Goal: Information Seeking & Learning: Check status

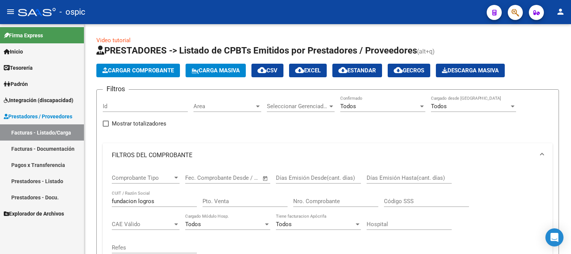
click at [41, 115] on span "Prestadores / Proveedores" at bounding box center [38, 116] width 69 height 8
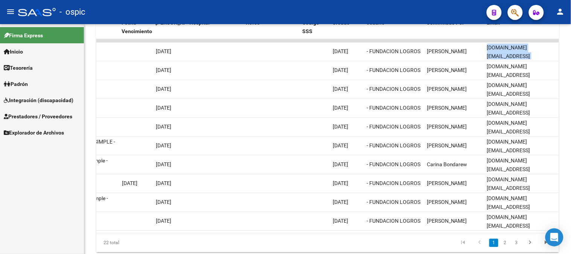
click at [48, 128] on span "Explorador de Archivos" at bounding box center [34, 132] width 60 height 8
click at [44, 146] on link "Integración" at bounding box center [42, 148] width 84 height 16
click at [43, 211] on link "DS.DEVOK" at bounding box center [42, 213] width 84 height 16
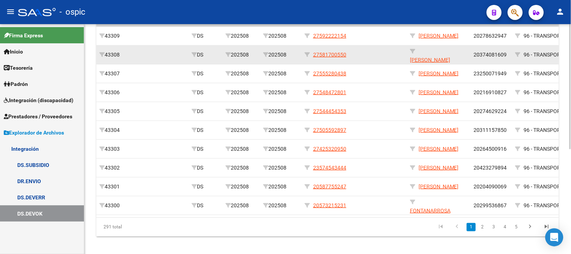
scroll to position [191, 0]
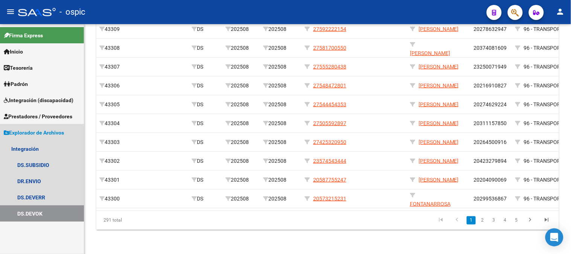
click at [35, 137] on link "Explorador de Archivos" at bounding box center [42, 132] width 84 height 16
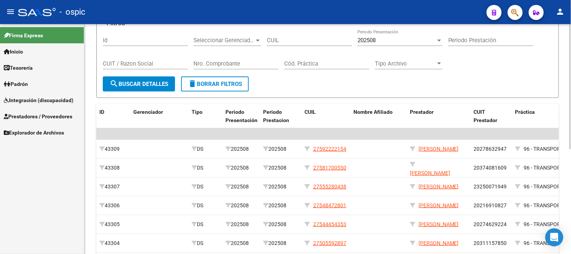
click at [237, 83] on span "delete Borrar Filtros" at bounding box center [215, 84] width 54 height 7
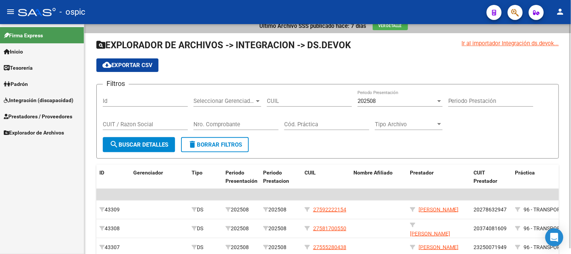
scroll to position [66, 0]
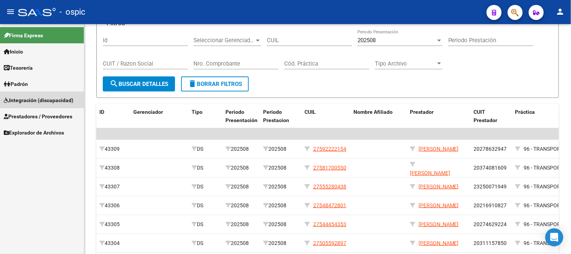
click at [47, 98] on span "Integración (discapacidad)" at bounding box center [39, 100] width 70 height 8
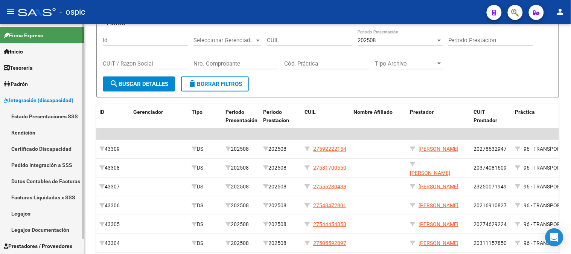
click at [35, 99] on span "Integración (discapacidad)" at bounding box center [39, 100] width 70 height 8
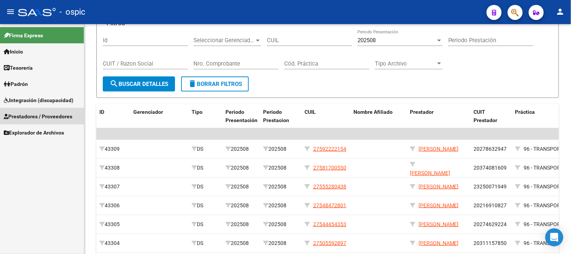
click at [40, 115] on span "Prestadores / Proveedores" at bounding box center [38, 116] width 69 height 8
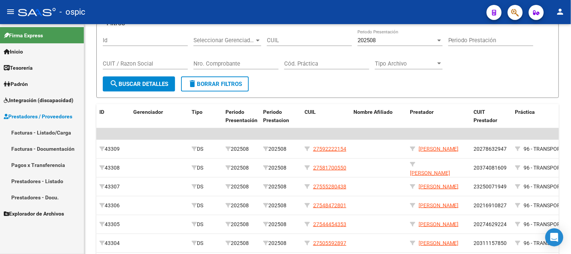
click at [40, 130] on link "Facturas - Listado/Carga" at bounding box center [42, 132] width 84 height 16
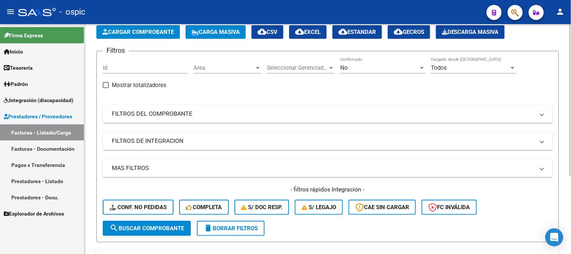
scroll to position [24, 0]
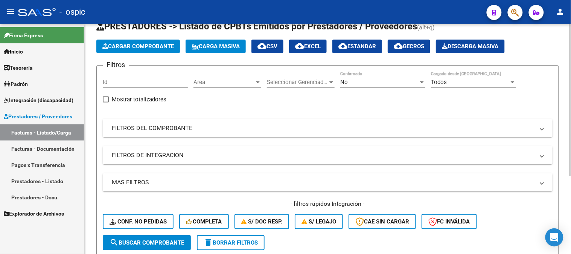
click at [360, 84] on div "No" at bounding box center [379, 82] width 78 height 7
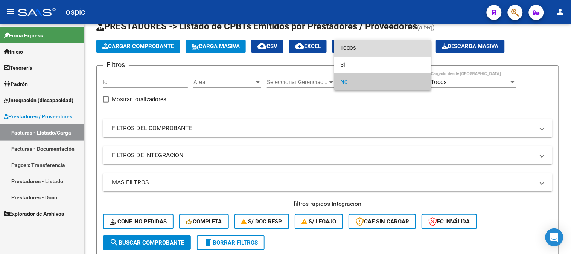
click at [359, 50] on span "Todos" at bounding box center [382, 48] width 85 height 17
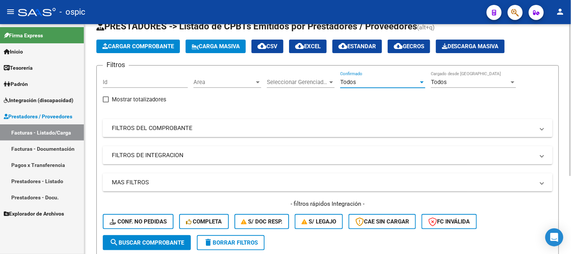
click at [159, 153] on mat-panel-title "FILTROS DE INTEGRACION" at bounding box center [323, 155] width 423 height 8
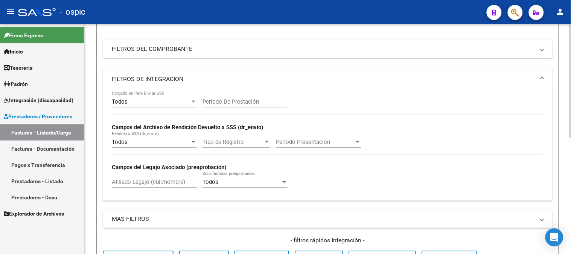
scroll to position [108, 0]
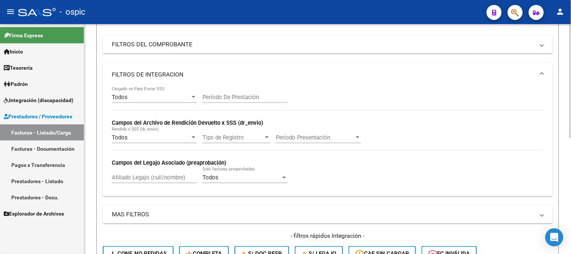
click at [145, 183] on div "Afiliado Legajo (cuil/nombre)" at bounding box center [154, 175] width 85 height 16
paste input "20575016694"
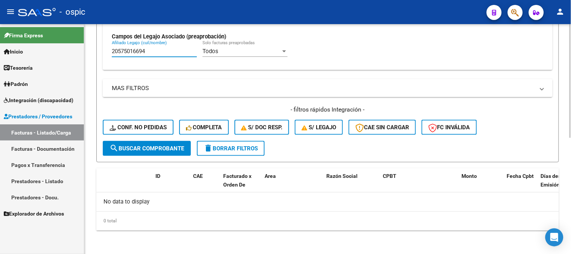
type input "20575016694"
click at [144, 148] on span "search Buscar Comprobante" at bounding box center [147, 148] width 75 height 7
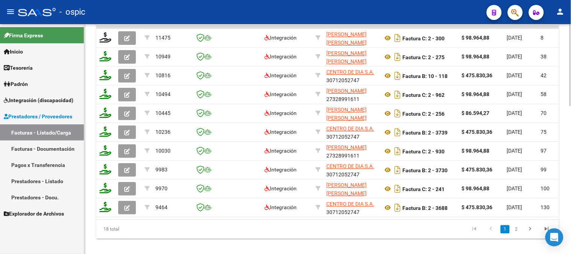
scroll to position [394, 0]
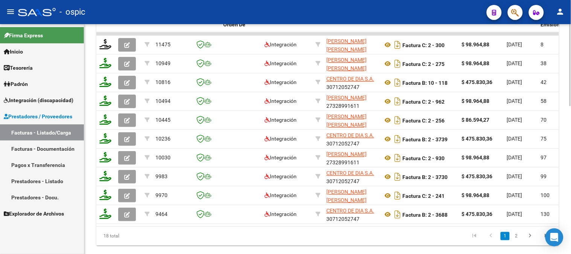
click at [571, 179] on div at bounding box center [571, 207] width 2 height 82
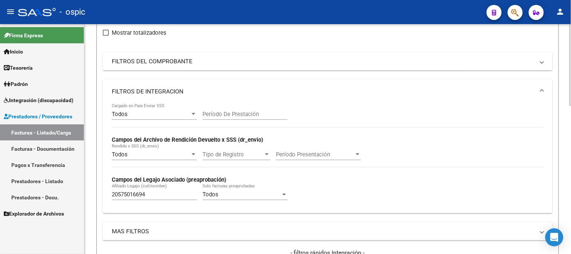
scroll to position [209, 0]
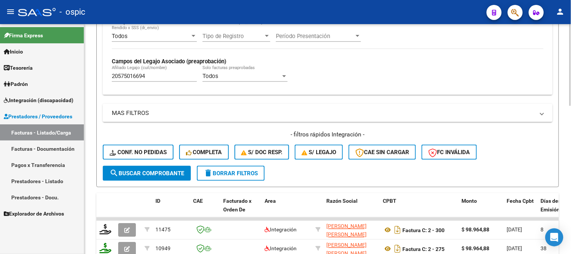
click at [249, 171] on span "delete Borrar Filtros" at bounding box center [231, 173] width 54 height 7
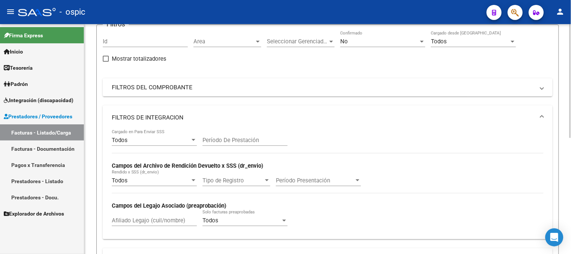
scroll to position [42, 0]
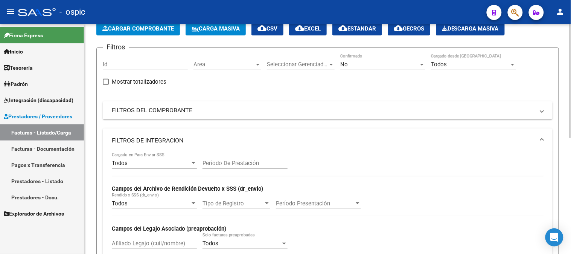
drag, startPoint x: 144, startPoint y: 136, endPoint x: 167, endPoint y: 130, distance: 23.4
click at [144, 136] on mat-expansion-panel-header "FILTROS DE INTEGRACION" at bounding box center [328, 140] width 450 height 24
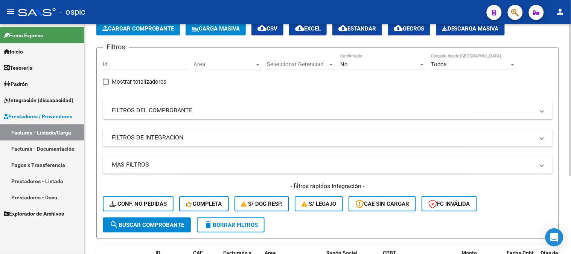
drag, startPoint x: 257, startPoint y: 218, endPoint x: 290, endPoint y: 175, distance: 54.5
click at [257, 218] on button "delete Borrar Filtros" at bounding box center [231, 224] width 68 height 15
click at [356, 66] on div "No" at bounding box center [379, 64] width 78 height 7
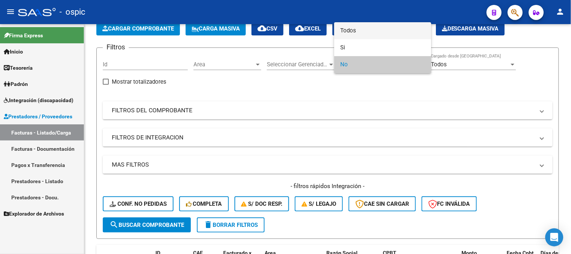
click at [353, 32] on span "Todos" at bounding box center [382, 30] width 85 height 17
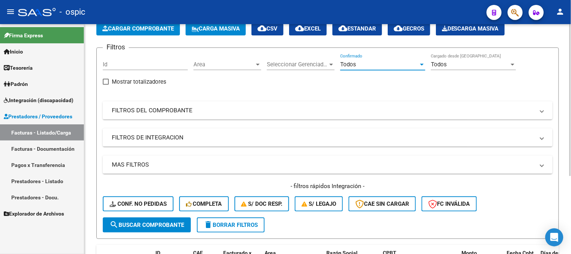
click at [145, 107] on mat-panel-title "FILTROS DEL COMPROBANTE" at bounding box center [323, 110] width 423 height 8
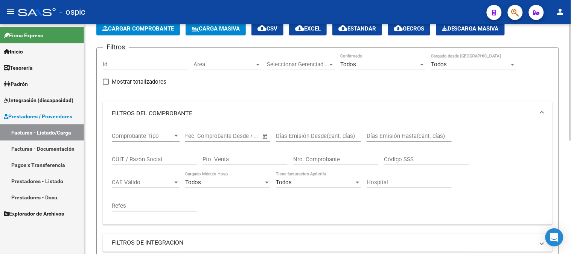
click at [144, 157] on input "CUIT / Razón Social" at bounding box center [154, 159] width 85 height 7
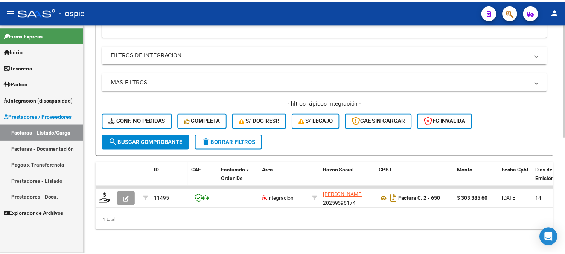
scroll to position [235, 0]
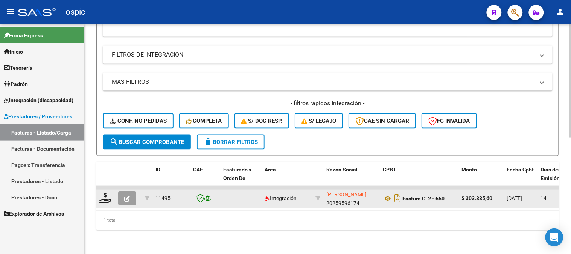
type input "oliva"
click at [125, 196] on icon "button" at bounding box center [127, 199] width 6 height 6
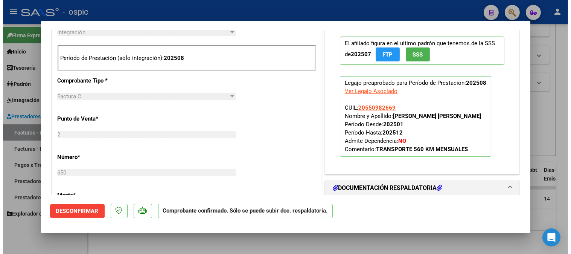
scroll to position [299, 0]
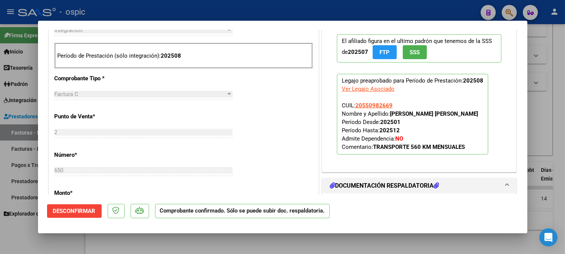
type input "$ 0,00"
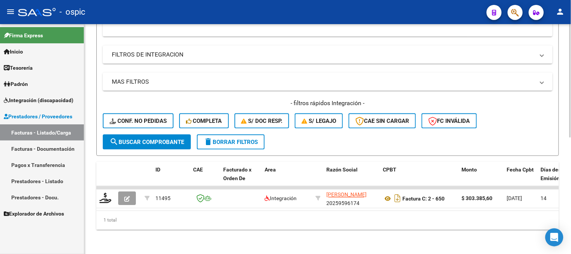
click at [246, 139] on span "delete Borrar Filtros" at bounding box center [231, 142] width 54 height 7
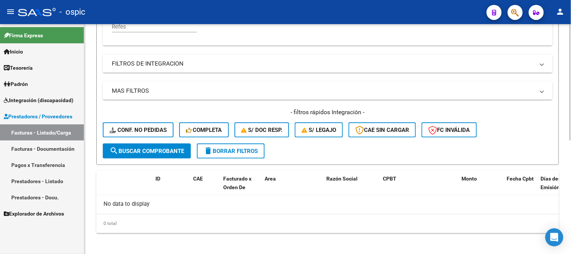
scroll to position [223, 0]
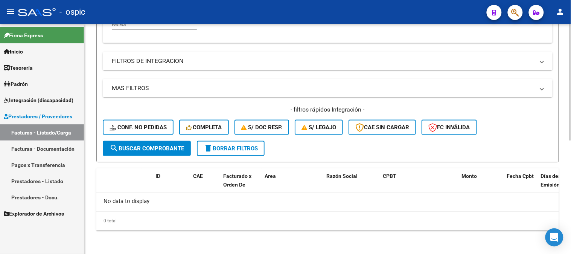
click at [231, 146] on span "delete Borrar Filtros" at bounding box center [231, 148] width 54 height 7
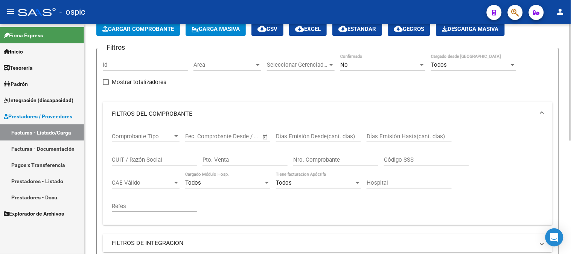
scroll to position [0, 0]
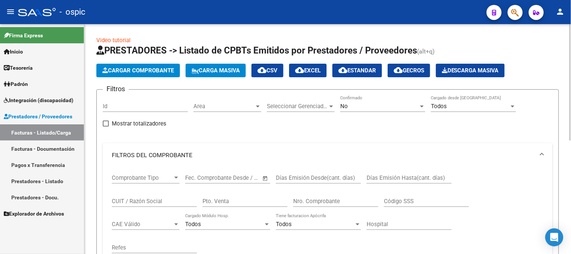
click at [359, 102] on div "No Confirmado" at bounding box center [382, 104] width 85 height 16
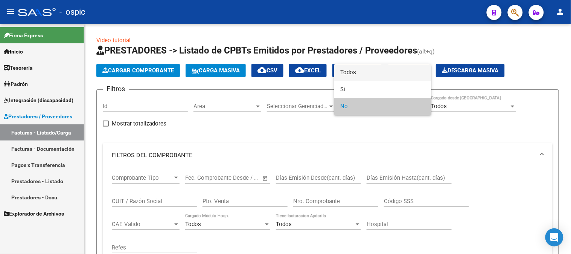
click at [363, 72] on span "Todos" at bounding box center [382, 72] width 85 height 17
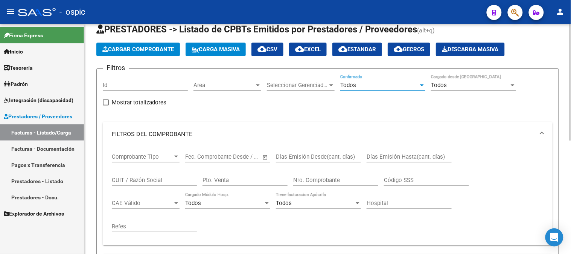
scroll to position [42, 0]
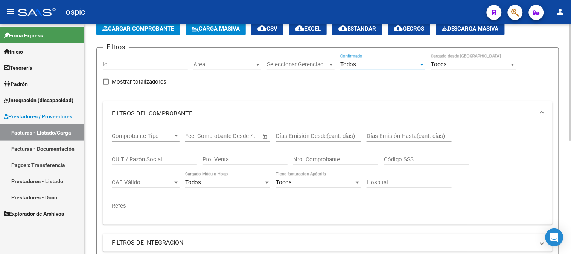
click at [163, 160] on input "CUIT / Razón Social" at bounding box center [154, 159] width 85 height 7
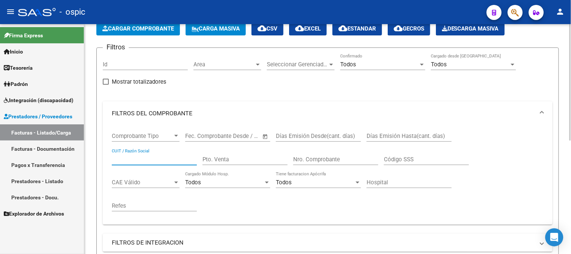
type input "p"
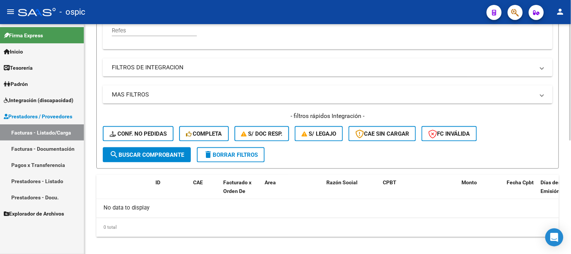
scroll to position [223, 0]
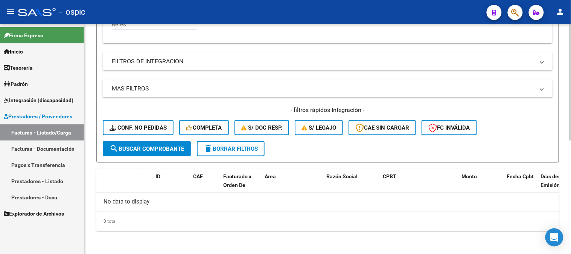
click at [156, 60] on mat-panel-title "FILTROS DE INTEGRACION" at bounding box center [323, 61] width 423 height 8
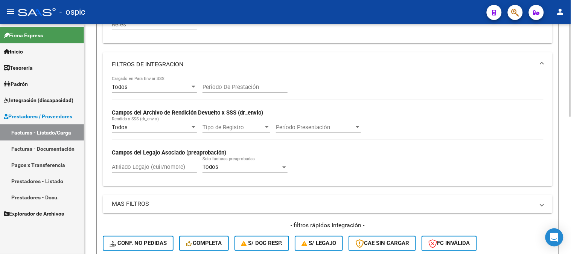
click at [161, 171] on input "Afiliado Legajo (cuil/nombre)" at bounding box center [154, 167] width 85 height 7
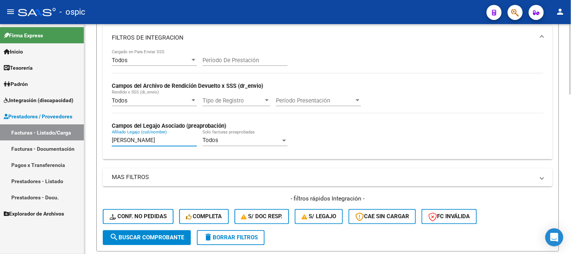
scroll to position [238, 0]
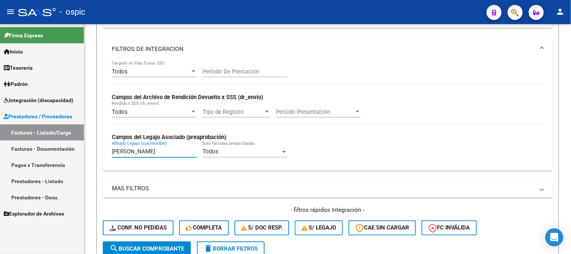
drag, startPoint x: 161, startPoint y: 151, endPoint x: 75, endPoint y: 151, distance: 86.3
click at [75, 151] on mat-sidenav-container "Firma Express Inicio Calendario SSS Instructivos Contacto OS Tesorería Extracto…" at bounding box center [285, 139] width 571 height 230
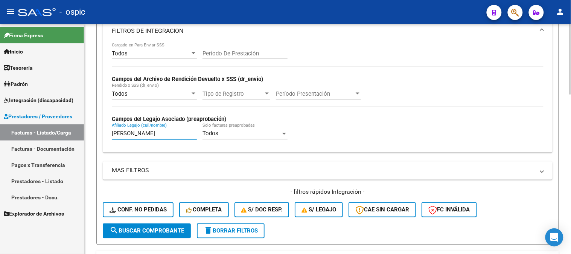
scroll to position [322, 0]
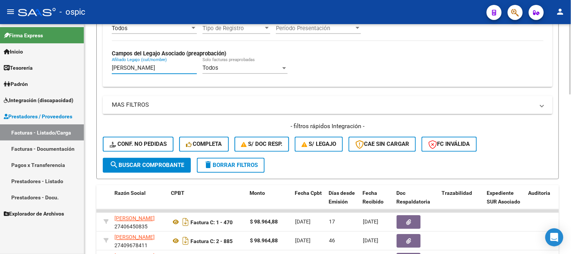
type input "SCHANZ"
click at [161, 161] on button "search Buscar Comprobante" at bounding box center [147, 165] width 88 height 15
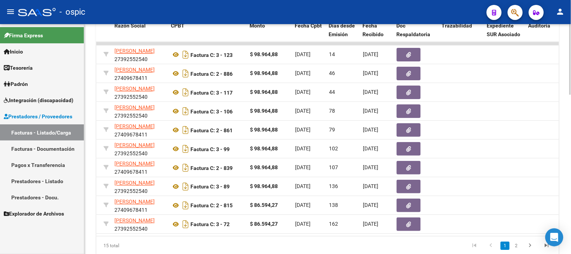
scroll to position [468, 0]
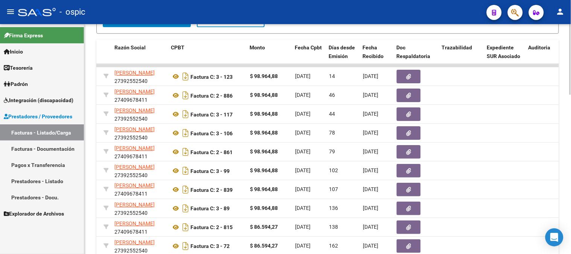
click at [571, 176] on div at bounding box center [571, 204] width 2 height 70
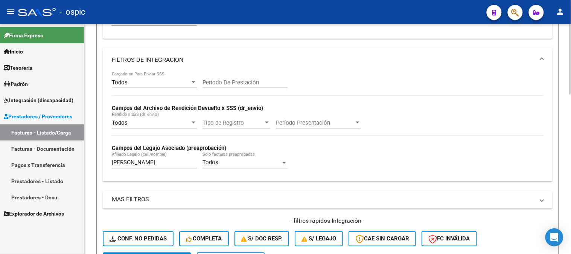
scroll to position [228, 0]
drag, startPoint x: 95, startPoint y: 159, endPoint x: 1, endPoint y: 151, distance: 94.5
click at [23, 152] on mat-sidenav-container "Firma Express Inicio Calendario SSS Instructivos Contacto OS Tesorería Extracto…" at bounding box center [285, 139] width 571 height 230
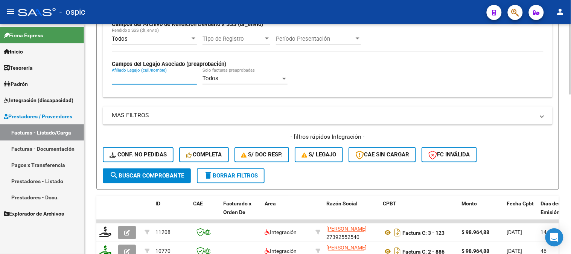
click at [245, 174] on span "delete Borrar Filtros" at bounding box center [231, 176] width 54 height 7
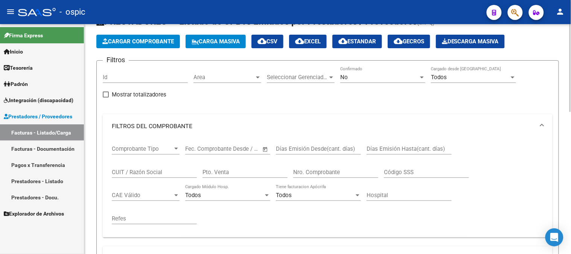
scroll to position [0, 0]
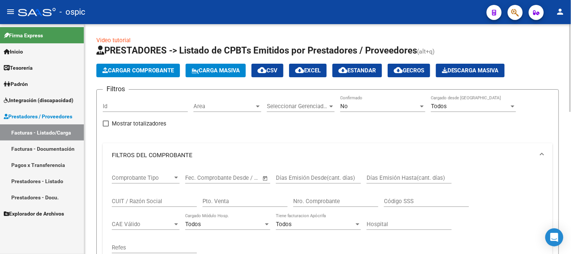
click at [348, 104] on span "No" at bounding box center [344, 106] width 8 height 7
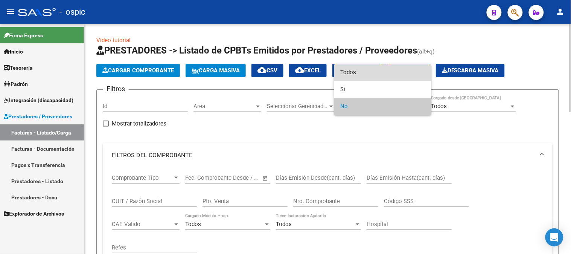
drag, startPoint x: 353, startPoint y: 68, endPoint x: 185, endPoint y: 127, distance: 178.1
click at [352, 68] on span "Todos" at bounding box center [382, 72] width 85 height 17
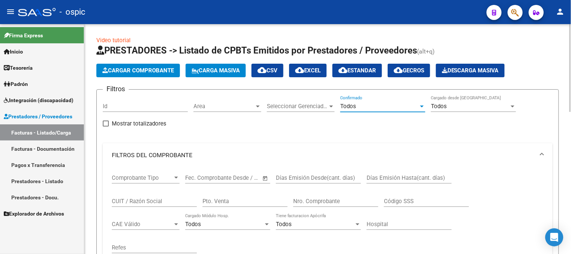
scroll to position [42, 0]
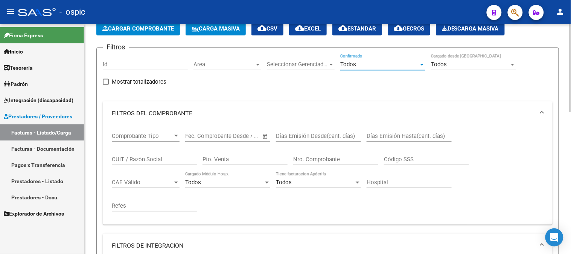
click at [168, 160] on input "CUIT / Razón Social" at bounding box center [154, 159] width 85 height 7
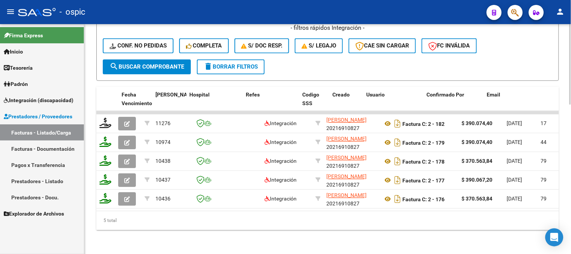
scroll to position [0, 1479]
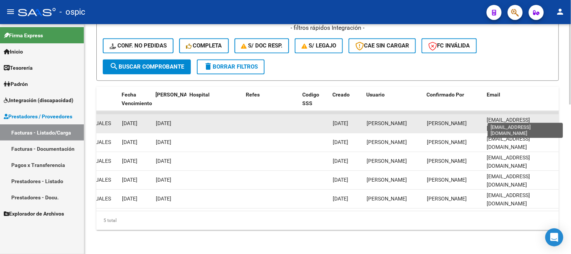
type input "chaparro jose"
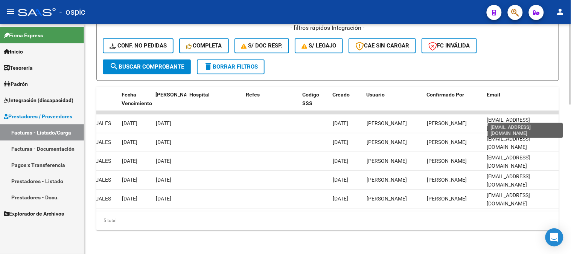
scroll to position [0, 8]
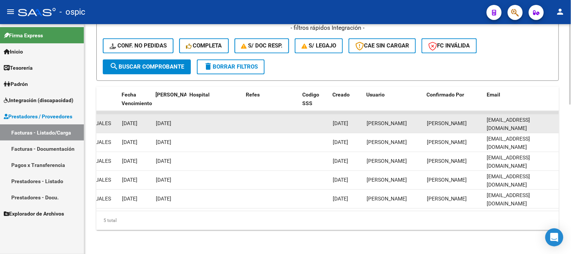
drag, startPoint x: 487, startPoint y: 118, endPoint x: 559, endPoint y: 115, distance: 72.0
click at [559, 115] on datatable-body-cell "chaparrojoseluis128@gmail.com" at bounding box center [521, 123] width 75 height 18
copy span "chaparrojoseluis128@gmail.com"
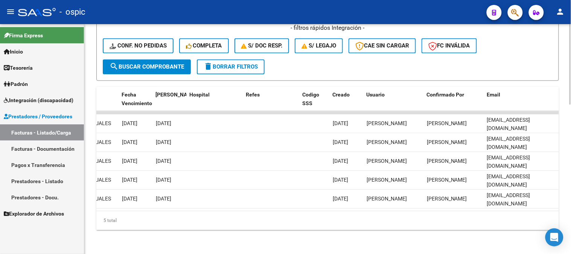
click at [240, 63] on span "delete Borrar Filtros" at bounding box center [231, 66] width 54 height 7
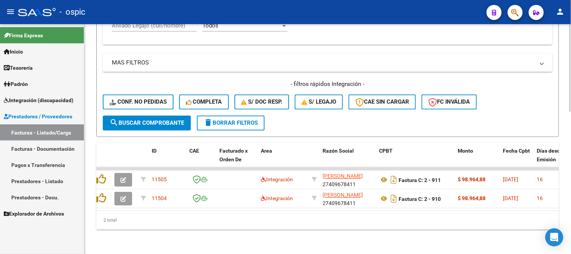
scroll to position [0, 0]
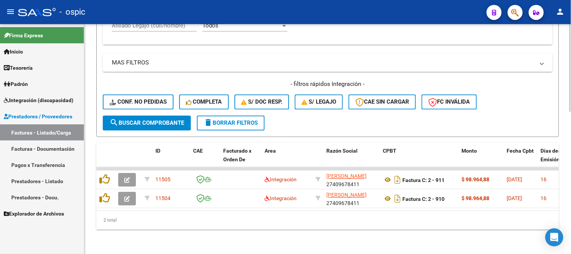
click at [232, 120] on span "delete Borrar Filtros" at bounding box center [231, 123] width 54 height 7
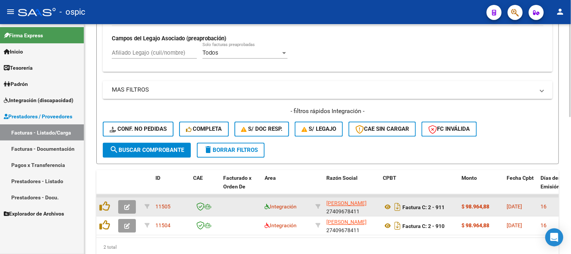
scroll to position [370, 0]
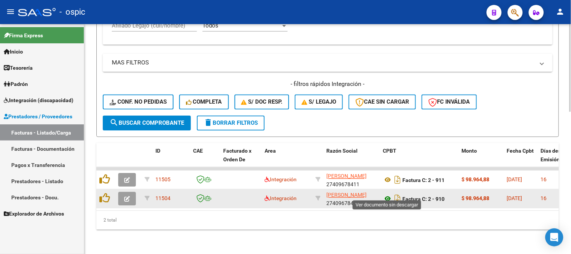
click at [389, 194] on icon at bounding box center [388, 198] width 10 height 9
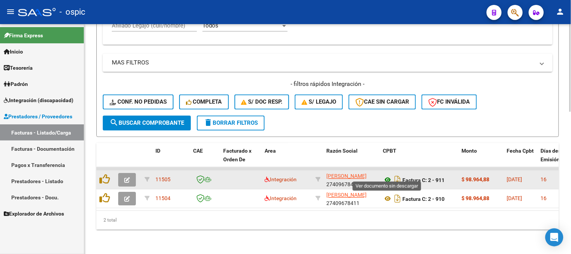
click at [386, 176] on icon at bounding box center [388, 180] width 10 height 9
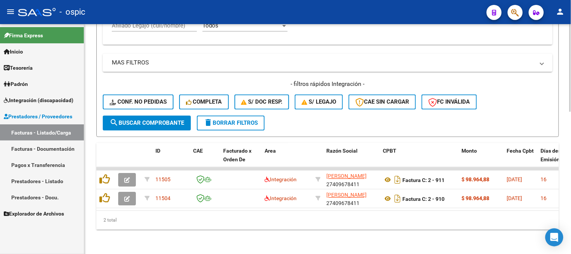
click at [226, 120] on span "delete Borrar Filtros" at bounding box center [231, 123] width 54 height 7
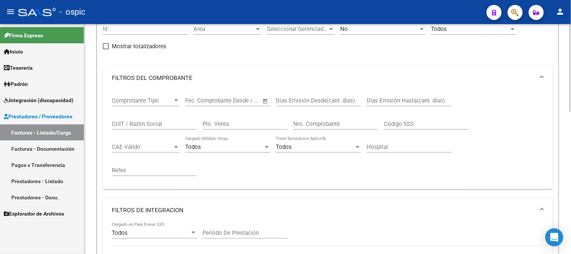
scroll to position [161, 0]
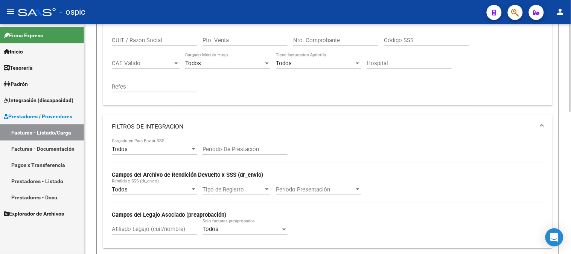
click at [179, 127] on mat-panel-title "FILTROS DE INTEGRACION" at bounding box center [323, 126] width 423 height 8
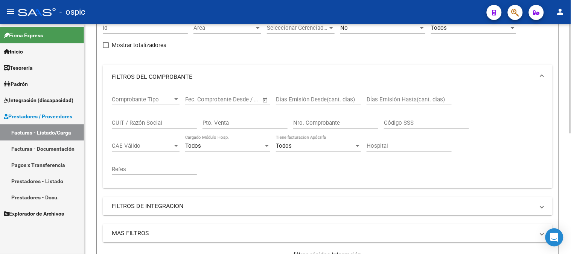
scroll to position [77, 0]
click at [174, 76] on mat-panel-title "FILTROS DEL COMPROBANTE" at bounding box center [323, 78] width 423 height 8
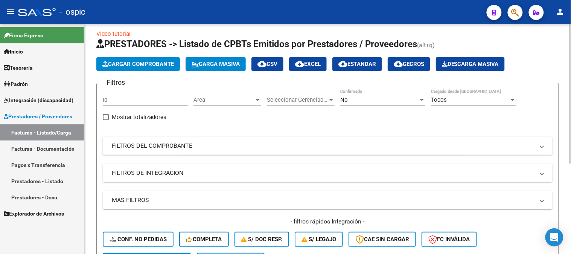
scroll to position [0, 0]
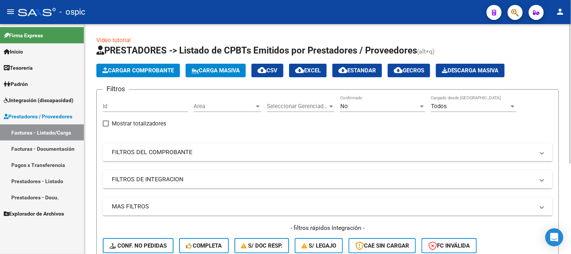
click at [365, 104] on div "No" at bounding box center [379, 106] width 78 height 7
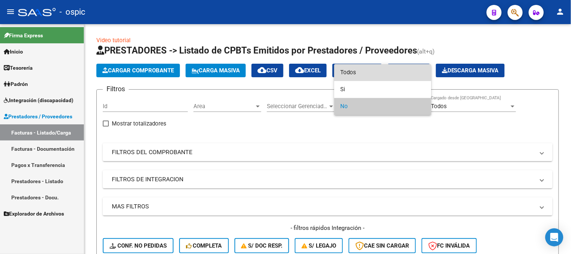
click at [358, 72] on span "Todos" at bounding box center [382, 72] width 85 height 17
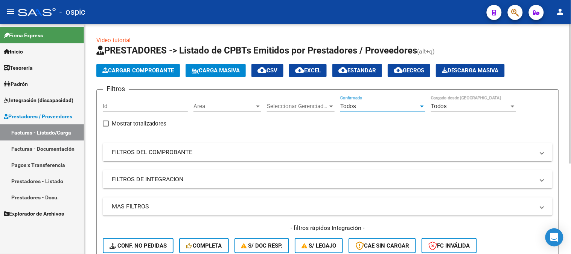
drag, startPoint x: 188, startPoint y: 152, endPoint x: 219, endPoint y: 171, distance: 36.1
click at [189, 152] on mat-panel-title "FILTROS DEL COMPROBANTE" at bounding box center [323, 152] width 423 height 8
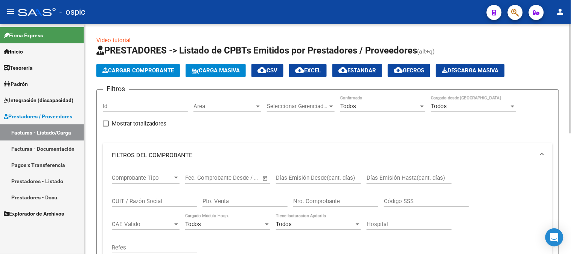
click at [221, 200] on input "Pto. Venta" at bounding box center [245, 201] width 85 height 7
type input "2"
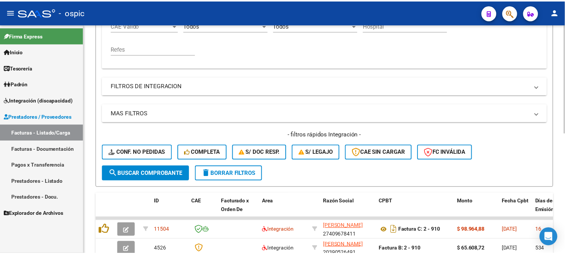
scroll to position [209, 0]
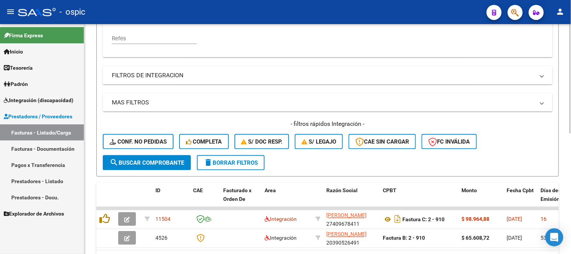
type input "910"
click at [163, 166] on button "search Buscar Comprobante" at bounding box center [147, 162] width 88 height 15
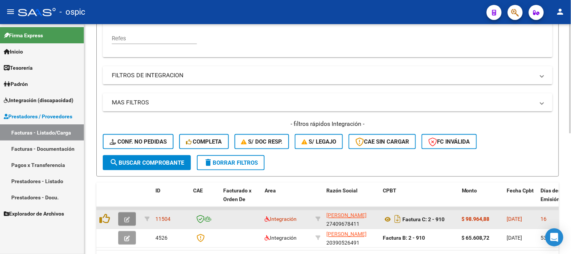
click at [128, 218] on icon "button" at bounding box center [127, 220] width 6 height 6
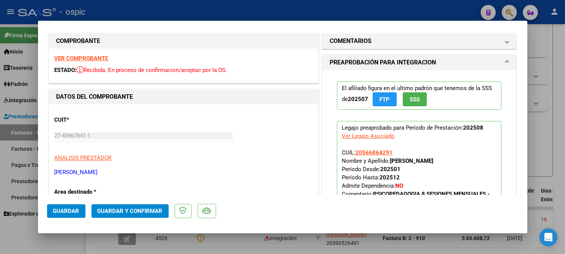
scroll to position [0, 0]
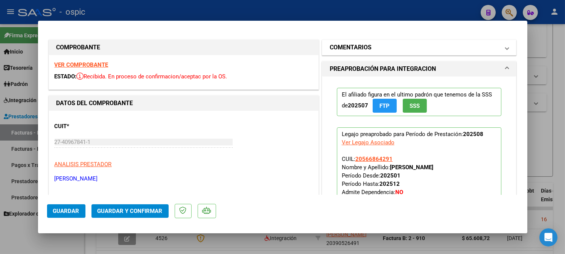
click at [398, 49] on mat-panel-title "COMENTARIOS" at bounding box center [415, 47] width 170 height 9
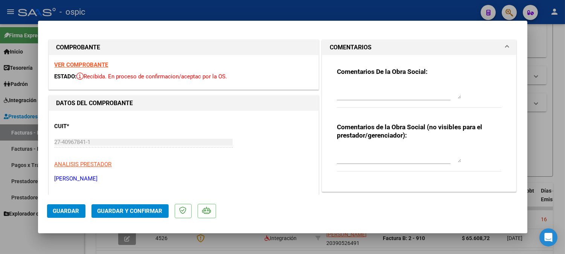
click at [398, 149] on textarea at bounding box center [399, 154] width 124 height 15
type textarea "p"
type textarea "PSP 8 SESIONES"
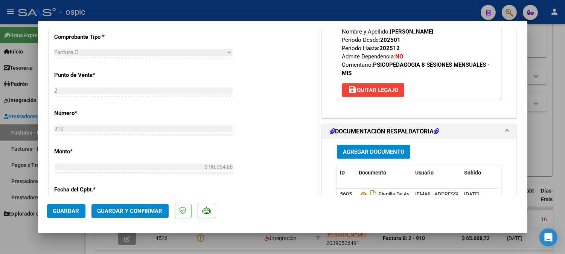
scroll to position [324, 0]
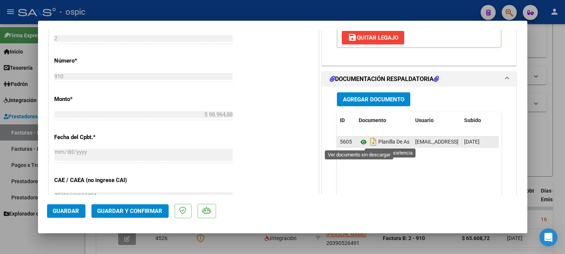
click at [359, 141] on icon at bounding box center [364, 141] width 10 height 9
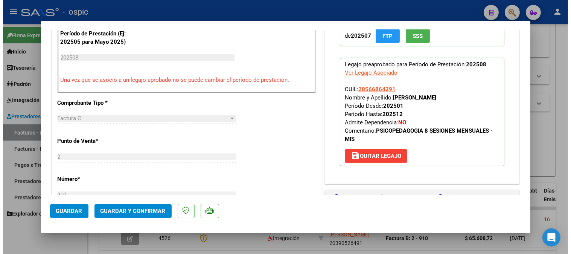
scroll to position [198, 0]
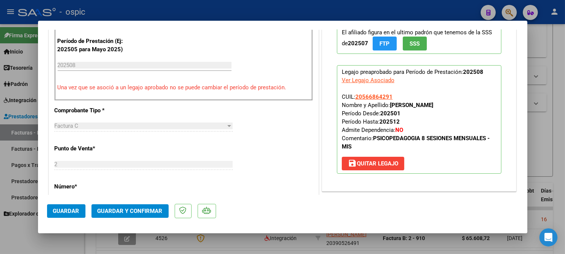
click at [133, 211] on span "Guardar y Confirmar" at bounding box center [130, 211] width 65 height 7
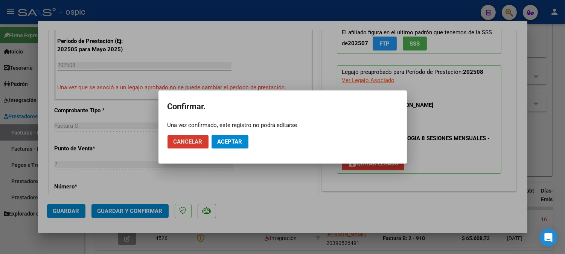
click at [221, 141] on span "Aceptar" at bounding box center [230, 141] width 25 height 7
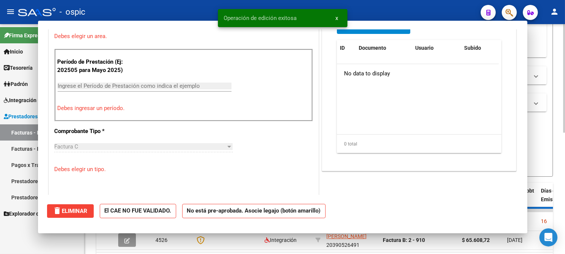
scroll to position [0, 0]
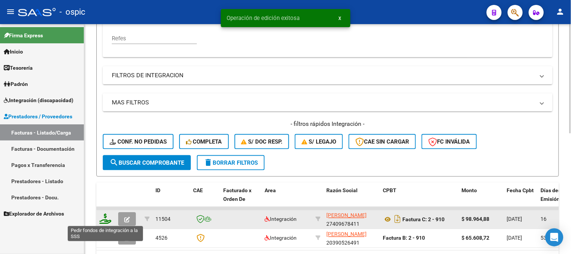
click at [108, 219] on icon at bounding box center [105, 219] width 12 height 11
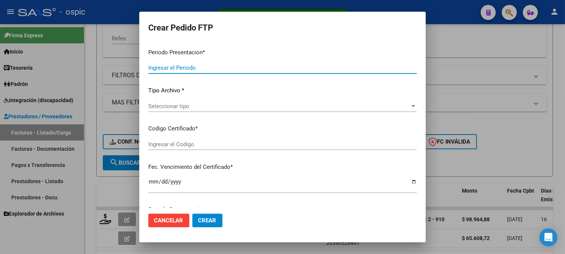
type input "202508"
type input "$ 98.964,88"
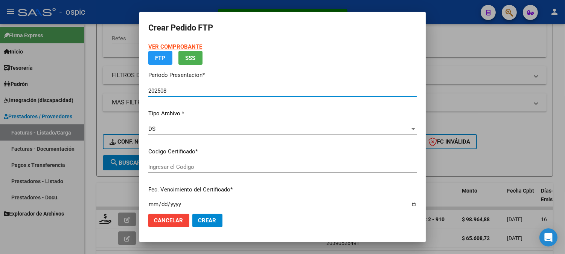
type input "0000000000000000000000000000006558759538"
type input "2026-04-01"
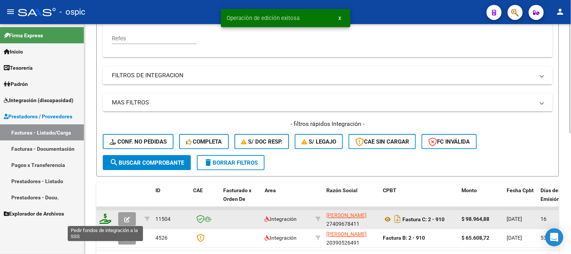
click at [107, 219] on icon at bounding box center [105, 219] width 12 height 11
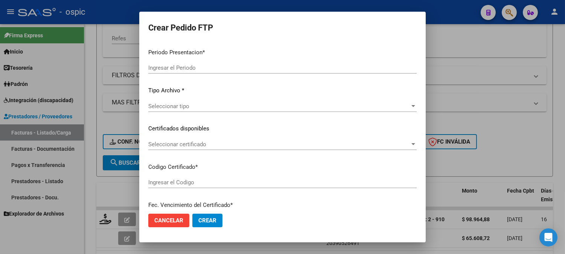
type input "202508"
type input "$ 98.964,88"
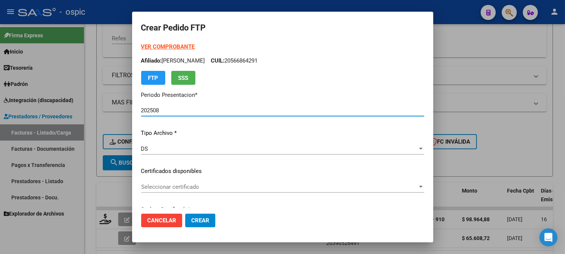
type input "0000000000000000000000000000006558759538"
type input "2026-04-01"
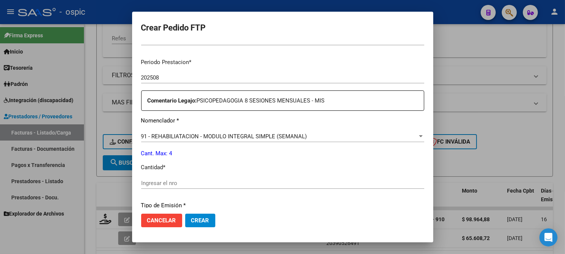
scroll to position [230, 0]
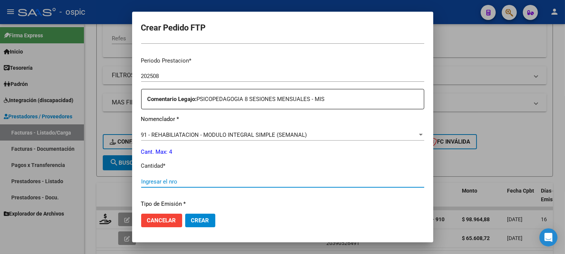
click at [294, 184] on input "Ingresar el nro" at bounding box center [282, 181] width 283 height 7
type input "4"
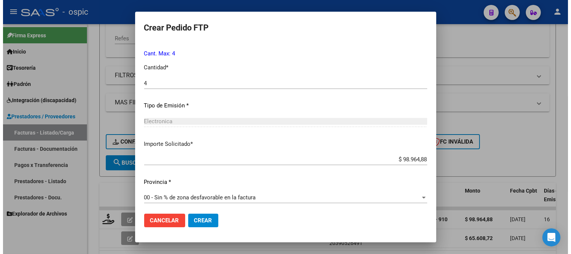
scroll to position [330, 0]
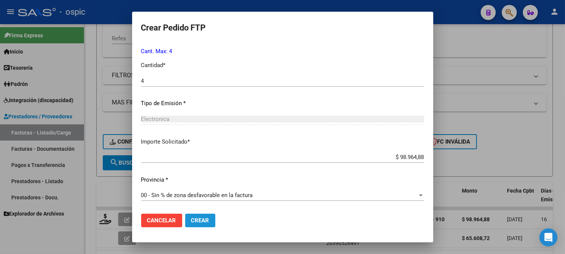
drag, startPoint x: 194, startPoint y: 215, endPoint x: 259, endPoint y: 188, distance: 70.6
click at [194, 214] on button "Crear" at bounding box center [200, 221] width 30 height 14
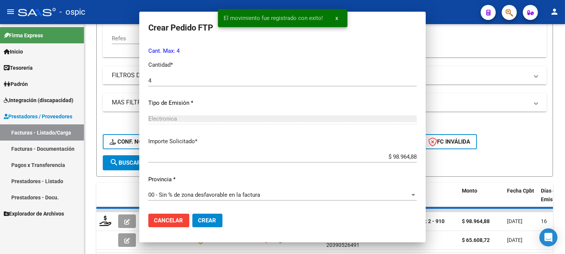
scroll to position [0, 0]
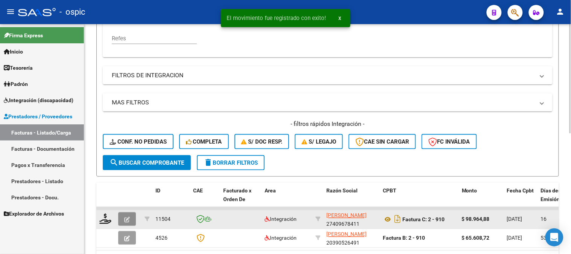
click at [132, 219] on button "button" at bounding box center [127, 219] width 18 height 14
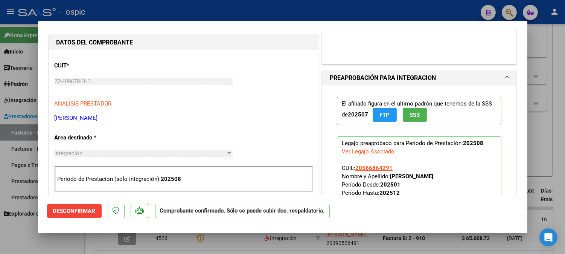
type input "$ 0,00"
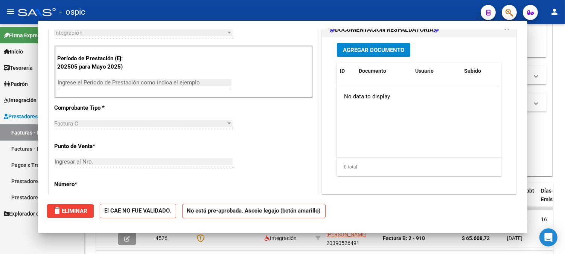
scroll to position [69, 0]
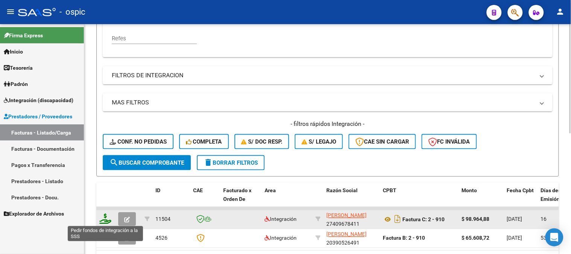
click at [109, 218] on icon at bounding box center [105, 219] width 12 height 11
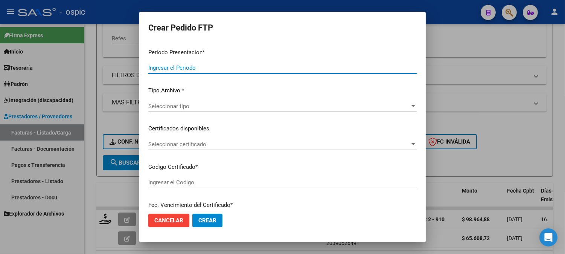
type input "202508"
type input "$ 98.964,88"
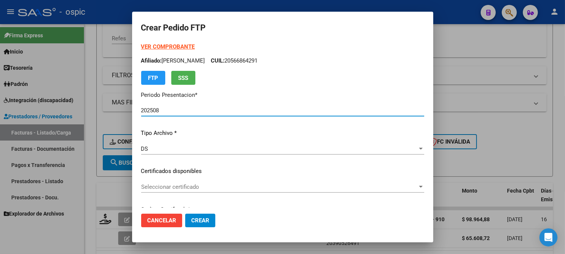
type input "0000000000000000000000000000006558759538"
type input "2026-04-01"
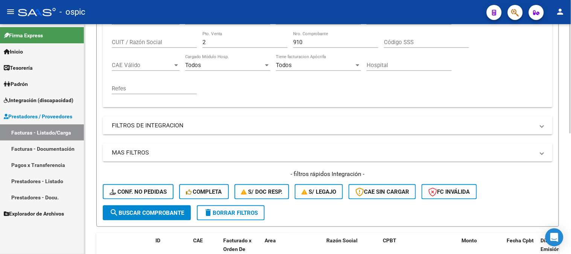
scroll to position [84, 0]
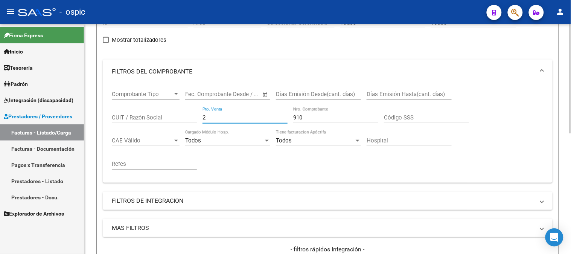
drag, startPoint x: 213, startPoint y: 116, endPoint x: 99, endPoint y: 116, distance: 113.7
click at [101, 116] on form "Filtros Id Area Area Seleccionar Gerenciador Seleccionar Gerenciador Todos Conf…" at bounding box center [327, 154] width 463 height 296
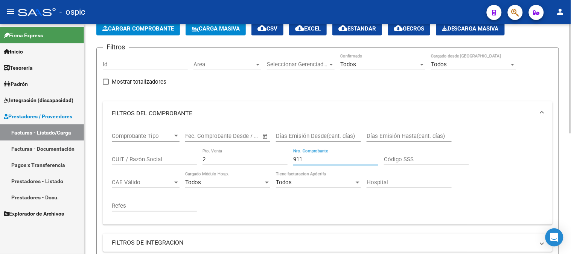
scroll to position [209, 0]
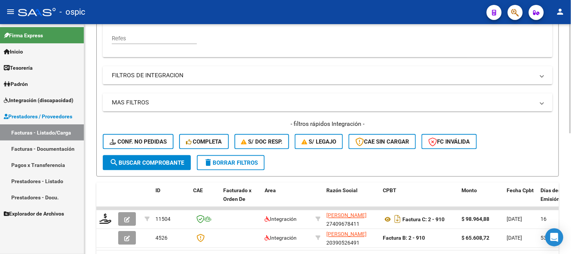
type input "911"
click at [151, 158] on button "search Buscar Comprobante" at bounding box center [147, 162] width 88 height 15
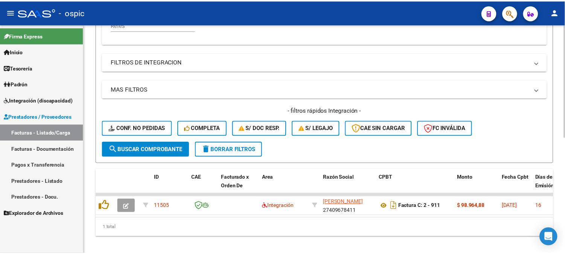
scroll to position [235, 0]
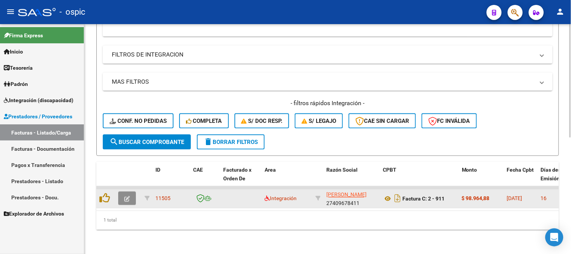
click at [130, 192] on button "button" at bounding box center [127, 199] width 18 height 14
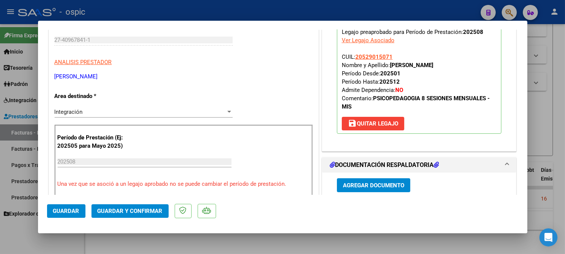
scroll to position [0, 0]
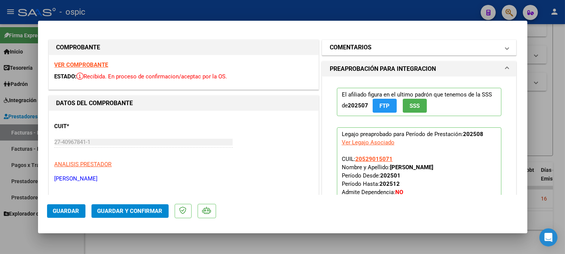
drag, startPoint x: 343, startPoint y: 42, endPoint x: 356, endPoint y: 96, distance: 55.7
click at [343, 43] on mat-expansion-panel-header "COMENTARIOS" at bounding box center [419, 47] width 194 height 15
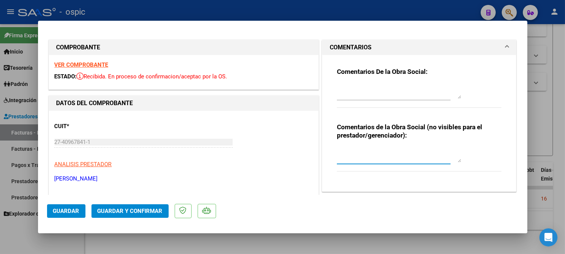
click at [360, 152] on textarea at bounding box center [399, 154] width 124 height 15
type textarea "PSP 8 SESIONES"
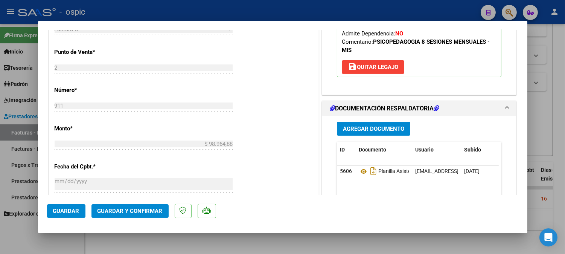
scroll to position [301, 0]
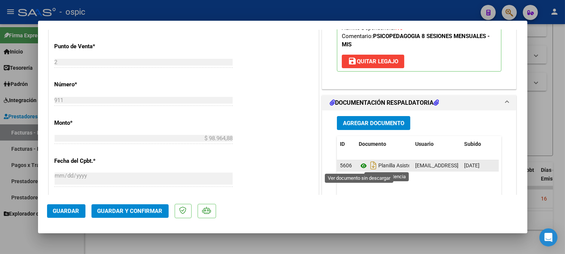
click at [359, 166] on icon at bounding box center [364, 165] width 10 height 9
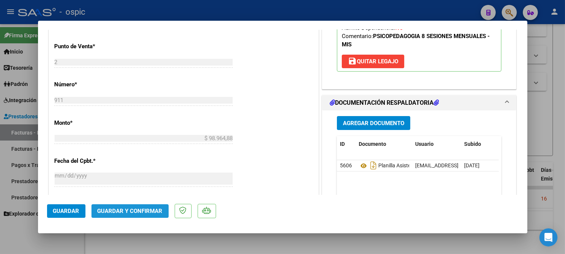
click at [153, 208] on span "Guardar y Confirmar" at bounding box center [130, 211] width 65 height 7
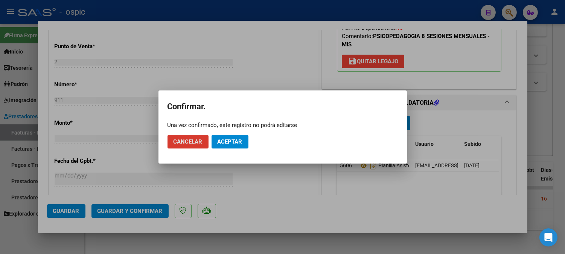
click at [231, 141] on span "Aceptar" at bounding box center [230, 141] width 25 height 7
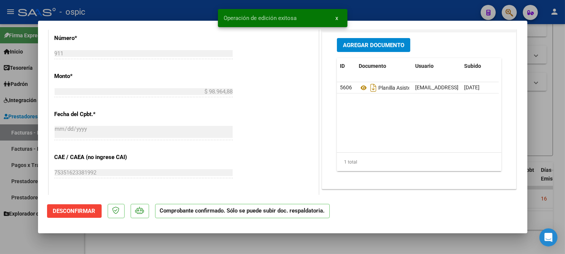
type input "$ 0,00"
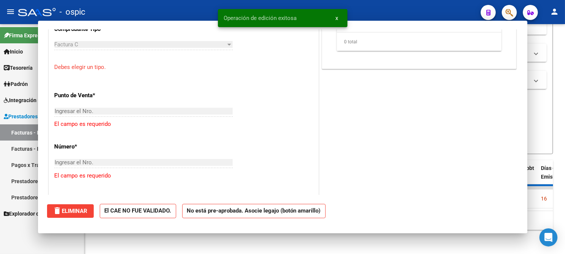
scroll to position [314, 0]
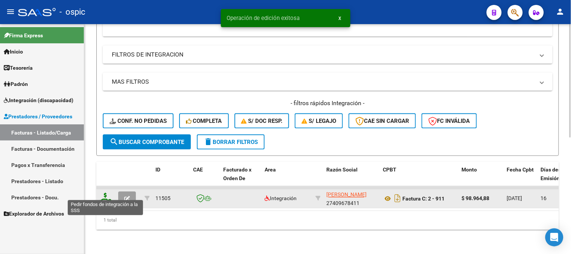
click at [104, 193] on icon at bounding box center [105, 198] width 12 height 11
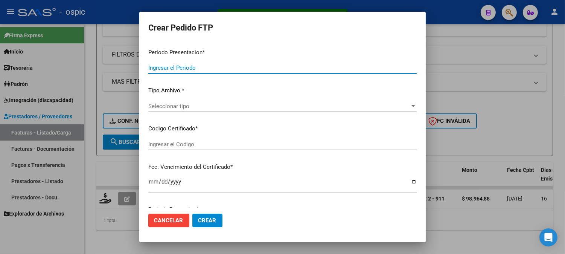
type input "202508"
type input "$ 98.964,88"
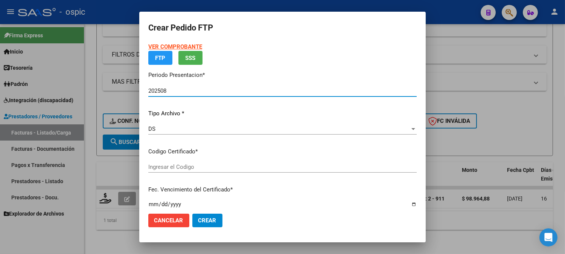
type input "3718504050"
type input "2029-03-26"
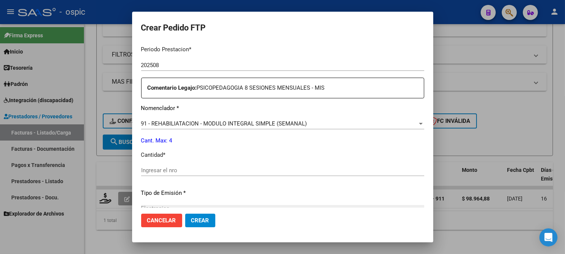
scroll to position [252, 0]
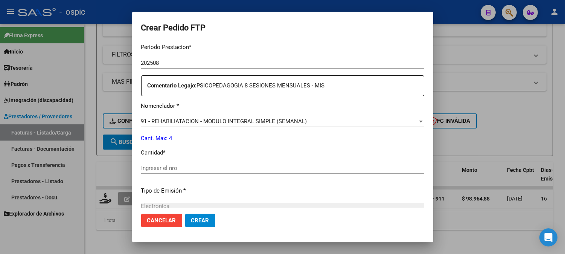
click at [314, 164] on div "Ingresar el nro" at bounding box center [282, 167] width 283 height 11
type input "4"
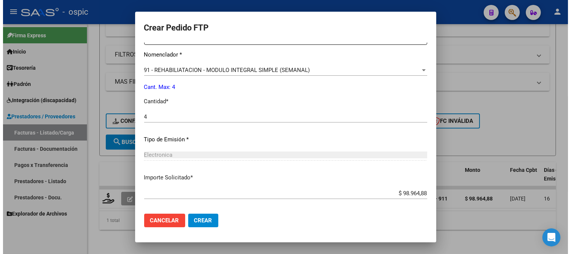
scroll to position [339, 0]
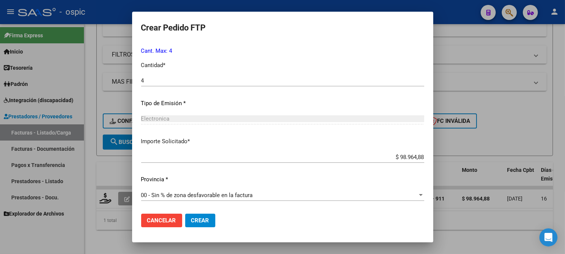
drag, startPoint x: 202, startPoint y: 220, endPoint x: 216, endPoint y: 212, distance: 16.0
click at [203, 218] on span "Crear" at bounding box center [200, 220] width 18 height 7
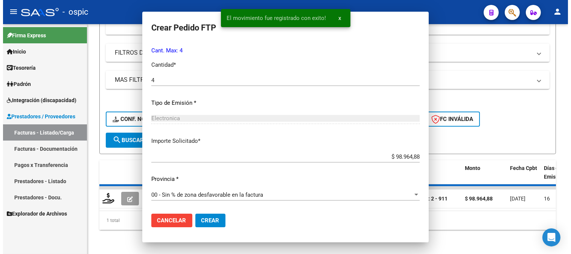
scroll to position [0, 0]
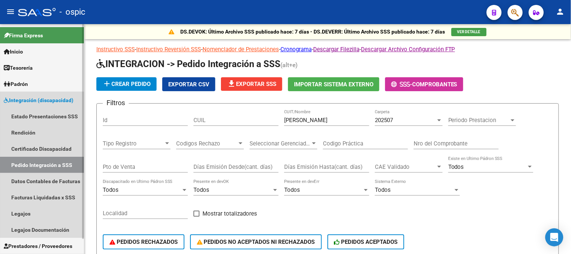
click at [27, 99] on span "Integración (discapacidad)" at bounding box center [39, 100] width 70 height 8
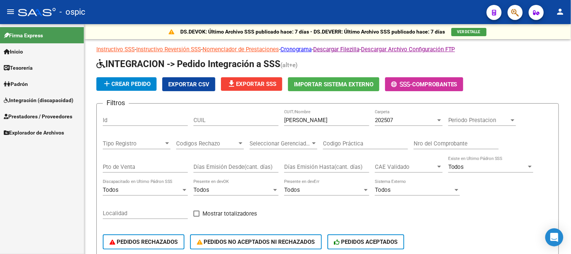
click at [39, 97] on span "Integración (discapacidad)" at bounding box center [39, 100] width 70 height 8
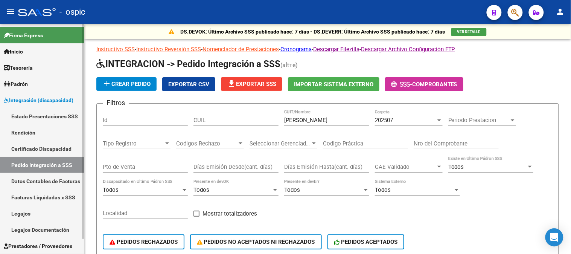
click at [32, 208] on link "Legajos" at bounding box center [42, 213] width 84 height 16
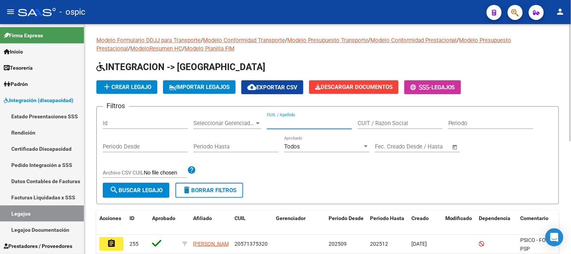
click at [317, 124] on input "CUIL / Apellido" at bounding box center [309, 123] width 85 height 7
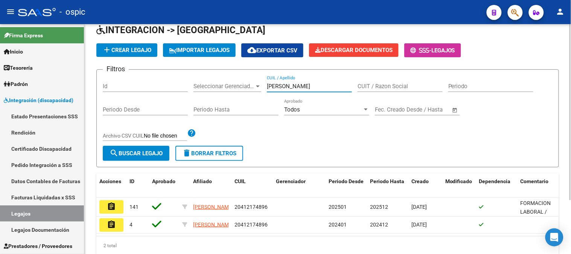
scroll to position [70, 0]
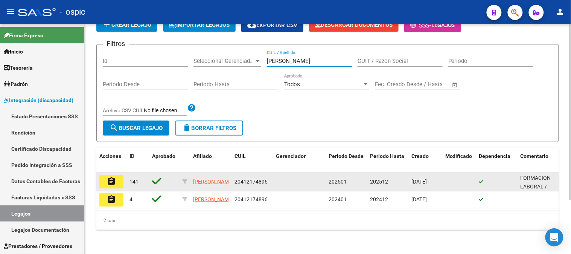
type input "[PERSON_NAME]"
click at [115, 177] on mat-icon "assignment" at bounding box center [111, 181] width 9 height 9
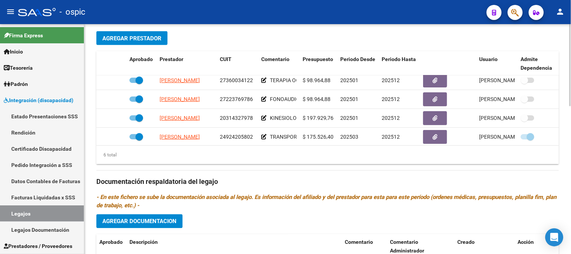
scroll to position [51, 0]
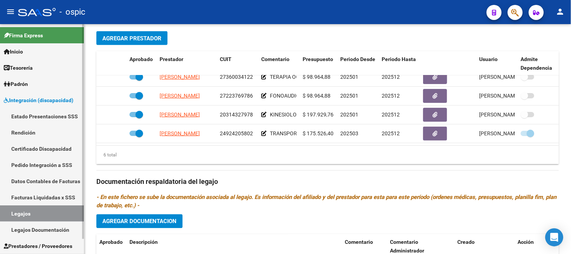
click at [43, 165] on link "Pedido Integración a SSS" at bounding box center [42, 165] width 84 height 16
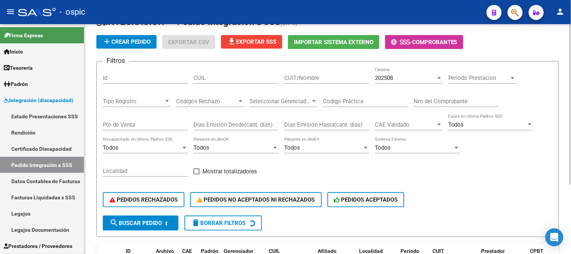
scroll to position [31, 0]
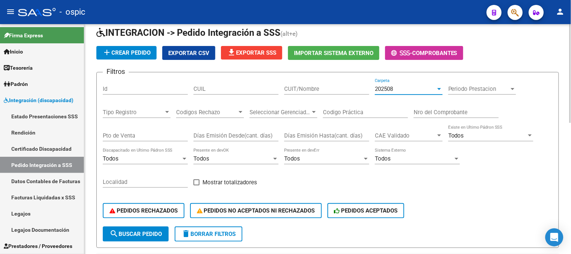
click at [393, 91] on span "202508" at bounding box center [384, 88] width 18 height 7
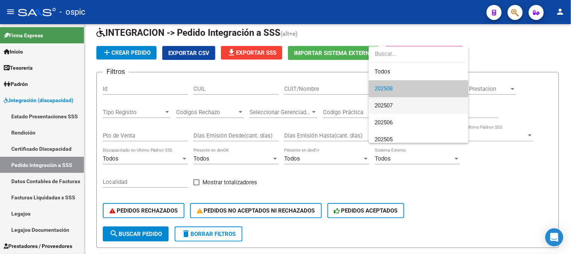
click at [395, 103] on span "202507" at bounding box center [419, 105] width 88 height 17
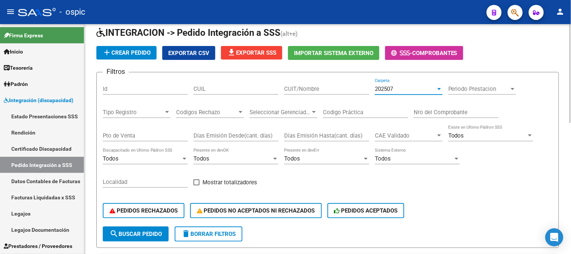
click at [311, 88] on input "CUIT/Nombre" at bounding box center [326, 88] width 85 height 7
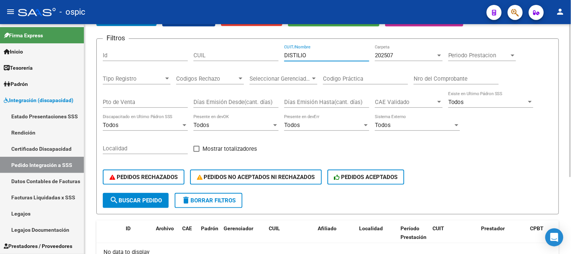
scroll to position [115, 0]
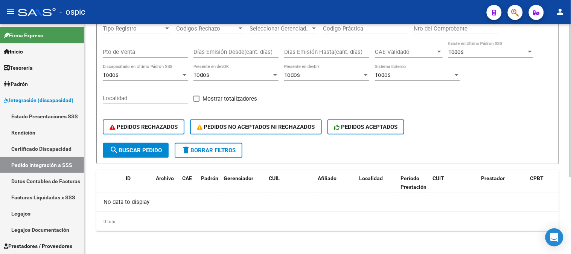
type input "DISTILIO"
click at [231, 147] on span "delete Borrar Filtros" at bounding box center [209, 150] width 54 height 7
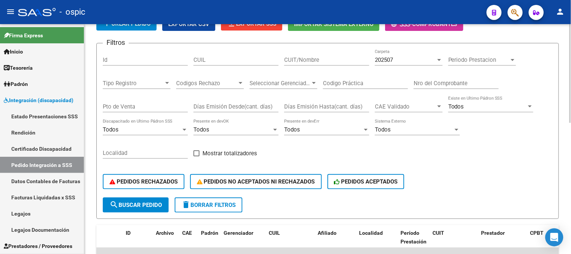
scroll to position [0, 0]
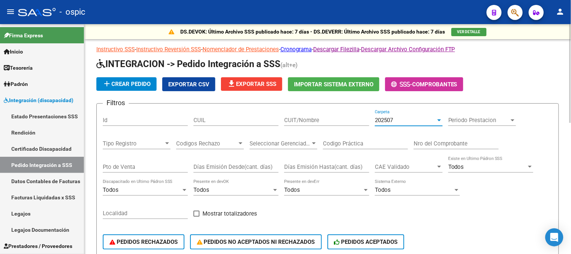
click at [400, 121] on div "202507" at bounding box center [405, 120] width 61 height 7
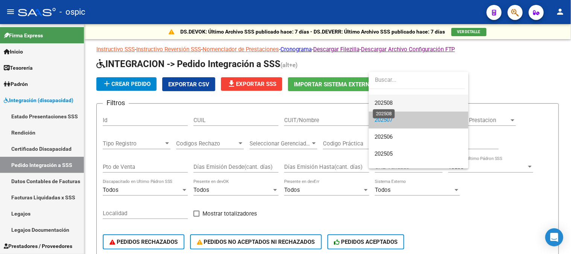
click at [392, 105] on span "202508" at bounding box center [384, 102] width 18 height 7
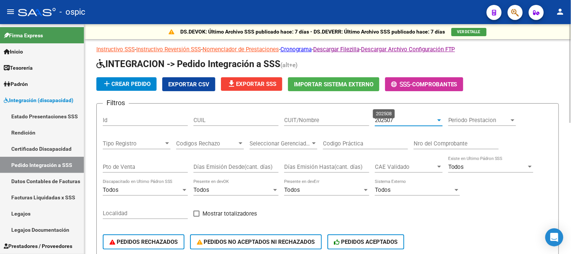
scroll to position [17, 0]
click at [243, 123] on input "CUIL" at bounding box center [236, 120] width 85 height 7
paste input "20575016694"
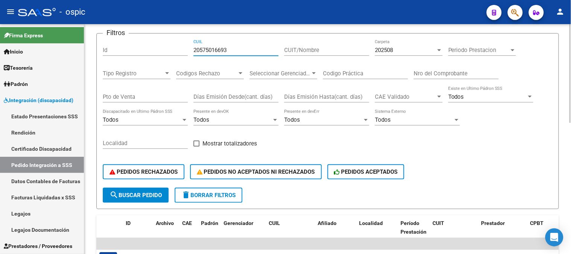
scroll to position [125, 0]
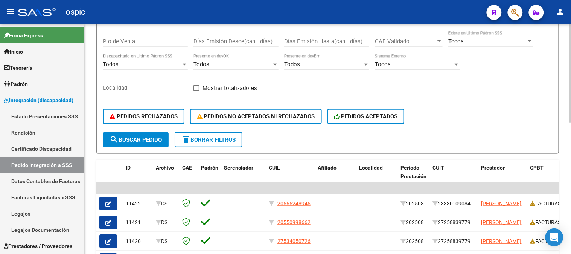
type input "20575016693"
click at [158, 139] on span "search Buscar Pedido" at bounding box center [136, 139] width 52 height 7
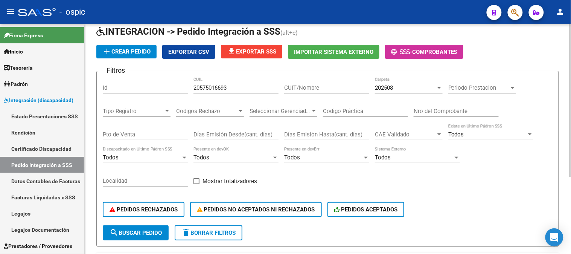
scroll to position [31, 0]
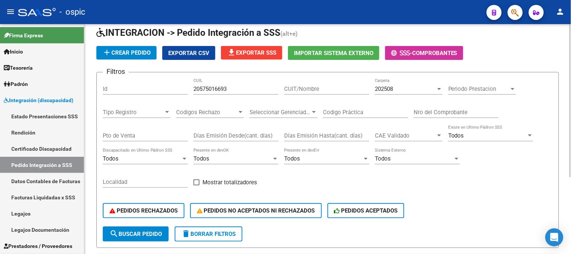
click at [411, 85] on div "202508" at bounding box center [405, 88] width 61 height 7
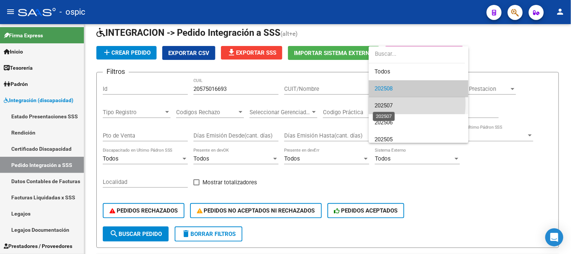
click at [391, 103] on span "202507" at bounding box center [384, 105] width 18 height 7
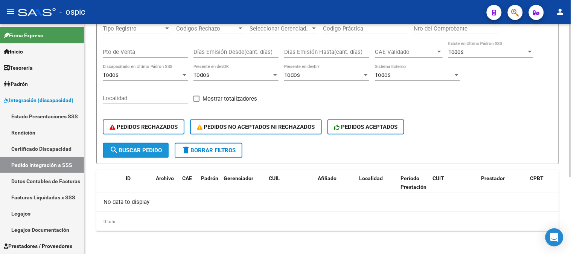
click at [149, 144] on button "search Buscar Pedido" at bounding box center [136, 150] width 66 height 15
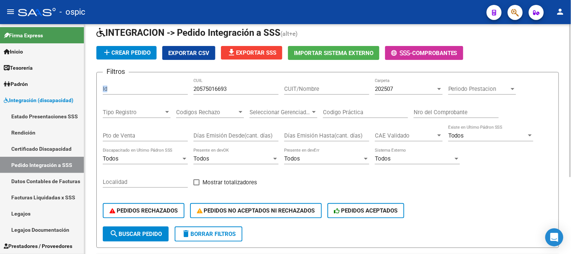
drag, startPoint x: 240, startPoint y: 92, endPoint x: 136, endPoint y: 93, distance: 104.0
click at [136, 93] on div "Filtros Id 20575016693 CUIL CUIT/Nombre 202507 Carpeta Periodo Prestacion Perio…" at bounding box center [328, 152] width 450 height 148
click at [238, 87] on input "20575016693" at bounding box center [236, 88] width 85 height 7
click at [181, 87] on div "Filtros Id 20575016693 CUIL CUIT/Nombre 202507 Carpeta Periodo Prestacion Perio…" at bounding box center [328, 152] width 450 height 148
paste input "20575016694"
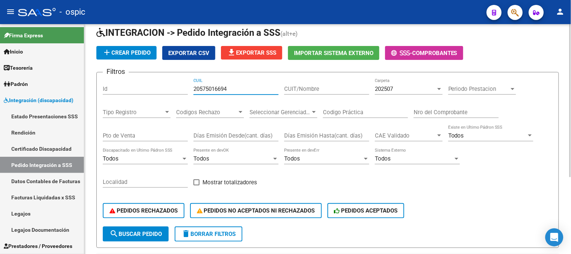
type input "20575016694"
click at [143, 232] on span "search Buscar Pedido" at bounding box center [136, 234] width 52 height 7
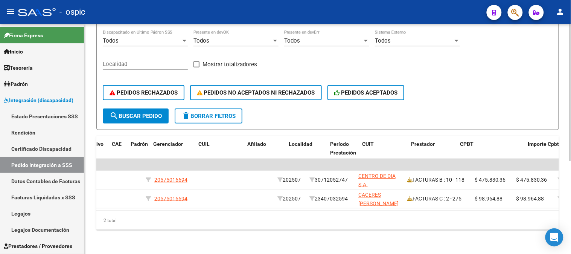
scroll to position [0, 0]
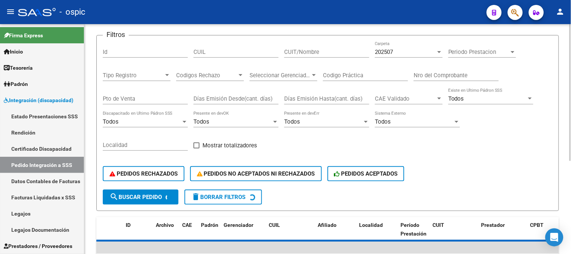
scroll to position [29, 0]
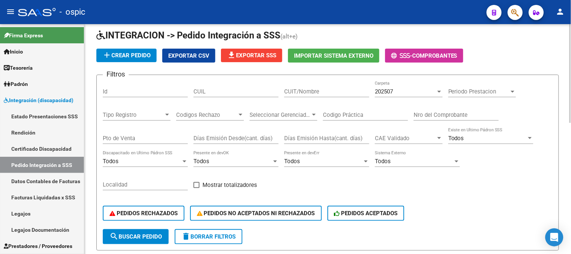
click at [325, 89] on input "CUIT/Nombre" at bounding box center [326, 91] width 85 height 7
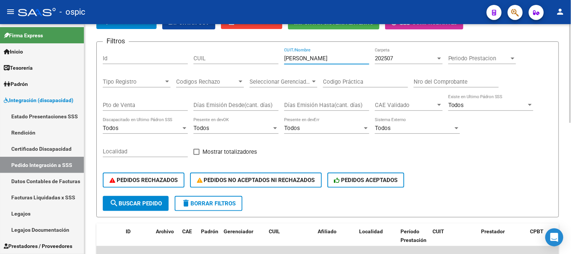
scroll to position [112, 0]
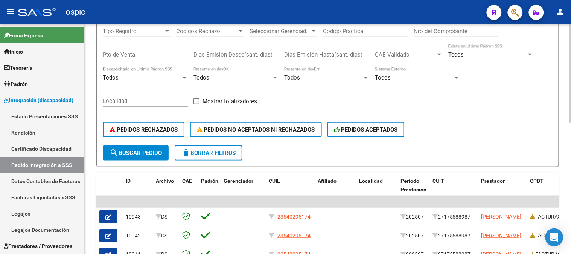
type input "[PERSON_NAME]"
click at [152, 148] on button "search Buscar Pedido" at bounding box center [136, 152] width 66 height 15
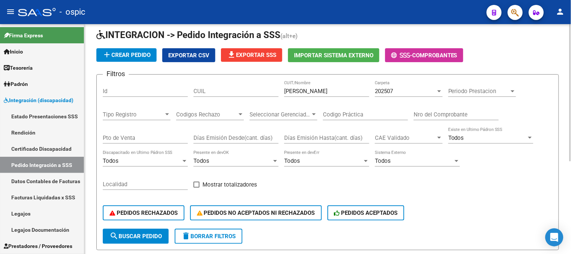
scroll to position [29, 0]
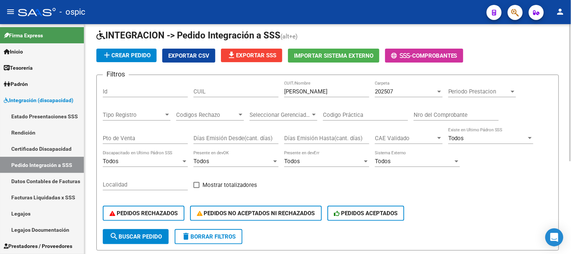
click at [390, 93] on span "202507" at bounding box center [384, 91] width 18 height 7
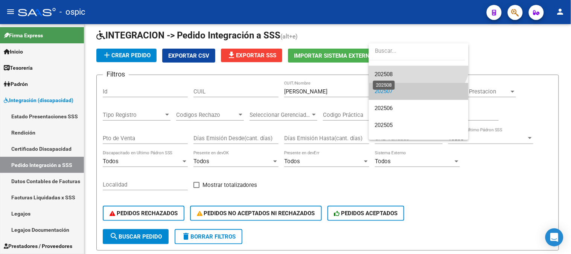
click at [393, 76] on span "202508" at bounding box center [384, 74] width 18 height 7
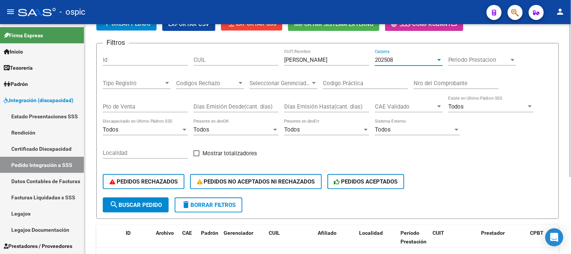
scroll to position [115, 0]
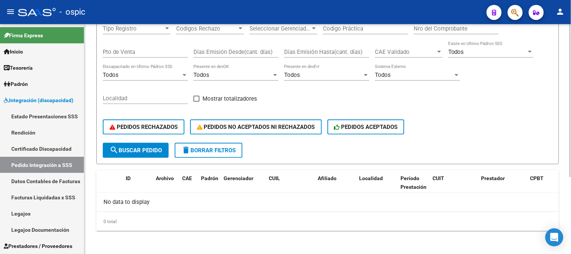
click at [131, 152] on span "search Buscar Pedido" at bounding box center [136, 150] width 52 height 7
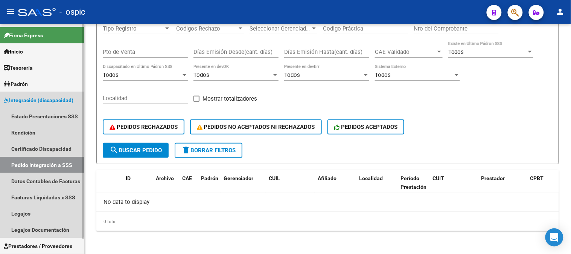
click at [38, 96] on span "Integración (discapacidad)" at bounding box center [39, 100] width 70 height 8
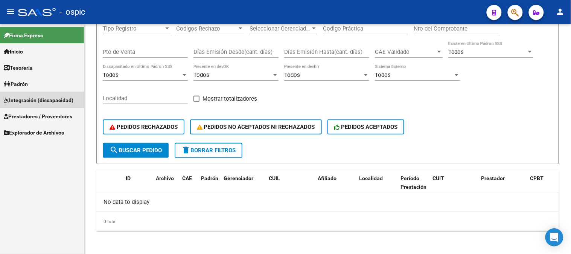
click at [44, 97] on span "Integración (discapacidad)" at bounding box center [39, 100] width 70 height 8
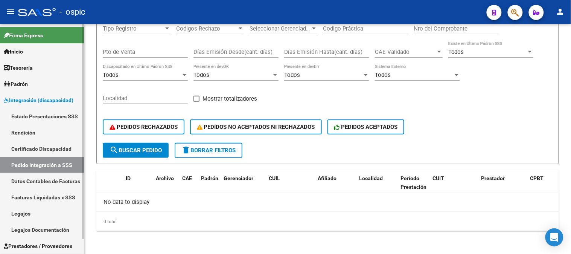
click at [35, 212] on link "Legajos" at bounding box center [42, 213] width 84 height 16
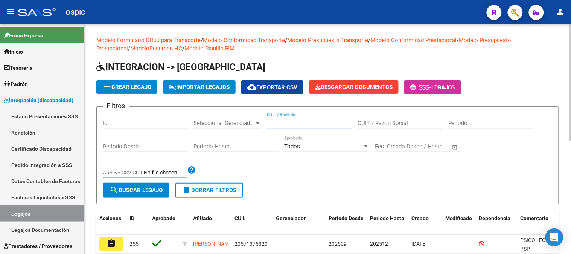
click at [315, 122] on input "CUIL / Apellido" at bounding box center [309, 123] width 85 height 7
type input "M"
type input "RONCHETTI"
click at [140, 189] on span "search Buscar Legajo" at bounding box center [136, 190] width 53 height 7
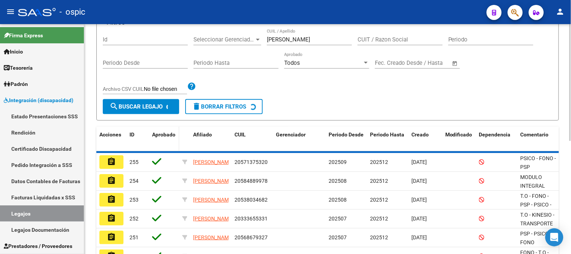
scroll to position [51, 0]
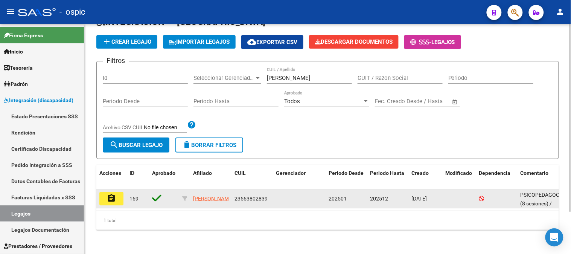
click at [116, 194] on mat-icon "assignment" at bounding box center [111, 198] width 9 height 9
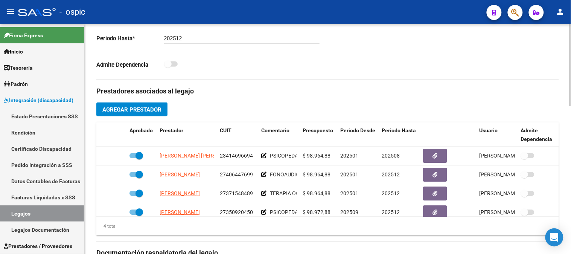
scroll to position [224, 0]
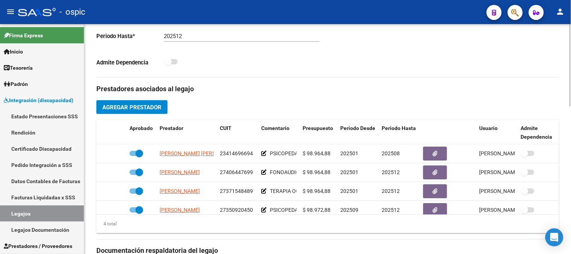
click at [568, 137] on div "arrow_back Editar 169 save Guardar cambios Legajo de Integración Modelo Formula…" at bounding box center [328, 120] width 489 height 640
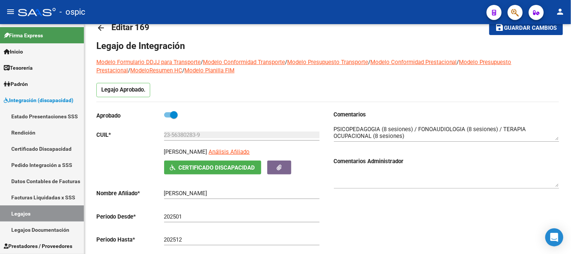
scroll to position [14, 0]
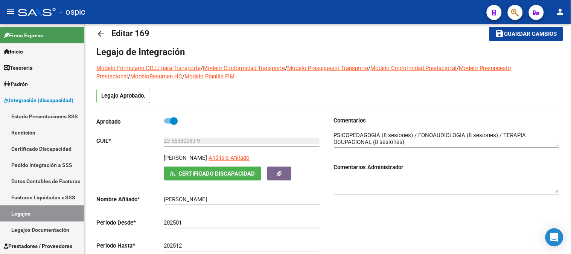
click at [99, 32] on mat-icon "arrow_back" at bounding box center [100, 33] width 9 height 9
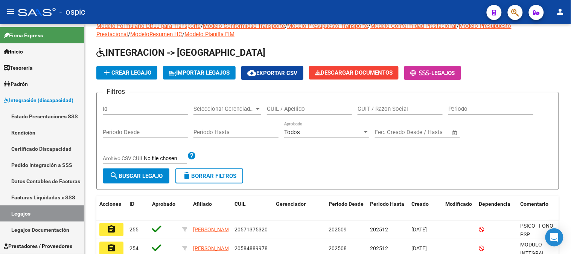
click at [295, 110] on input "CUIL / Apellido" at bounding box center [309, 108] width 85 height 7
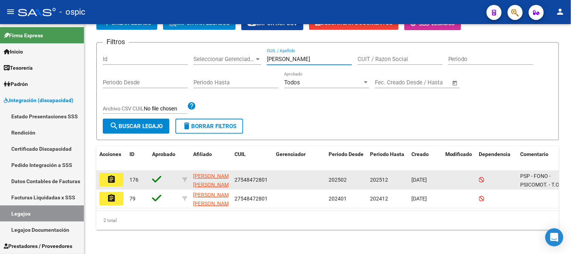
scroll to position [70, 0]
type input "varaldo"
click at [115, 175] on mat-icon "assignment" at bounding box center [111, 179] width 9 height 9
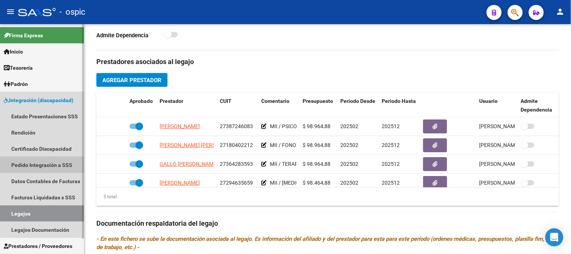
click at [40, 162] on link "Pedido Integración a SSS" at bounding box center [42, 165] width 84 height 16
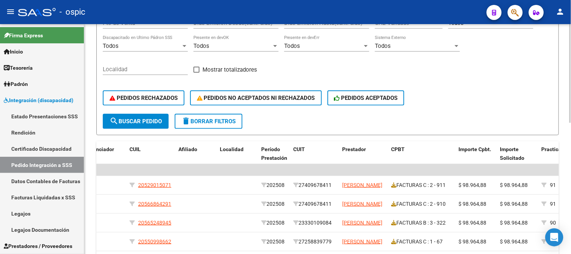
scroll to position [118, 0]
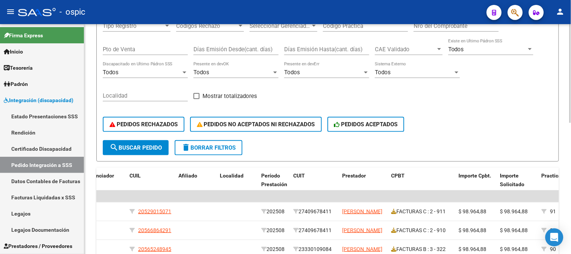
click at [571, 83] on div at bounding box center [571, 124] width 2 height 99
